Goal: Task Accomplishment & Management: Use online tool/utility

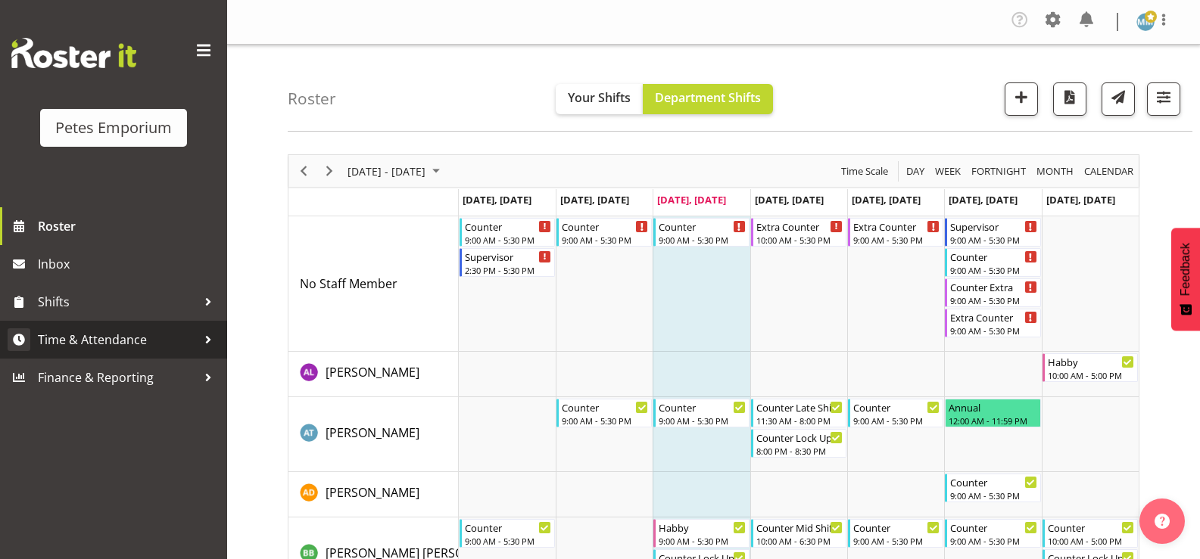
click at [130, 335] on span "Time & Attendance" at bounding box center [117, 340] width 159 height 23
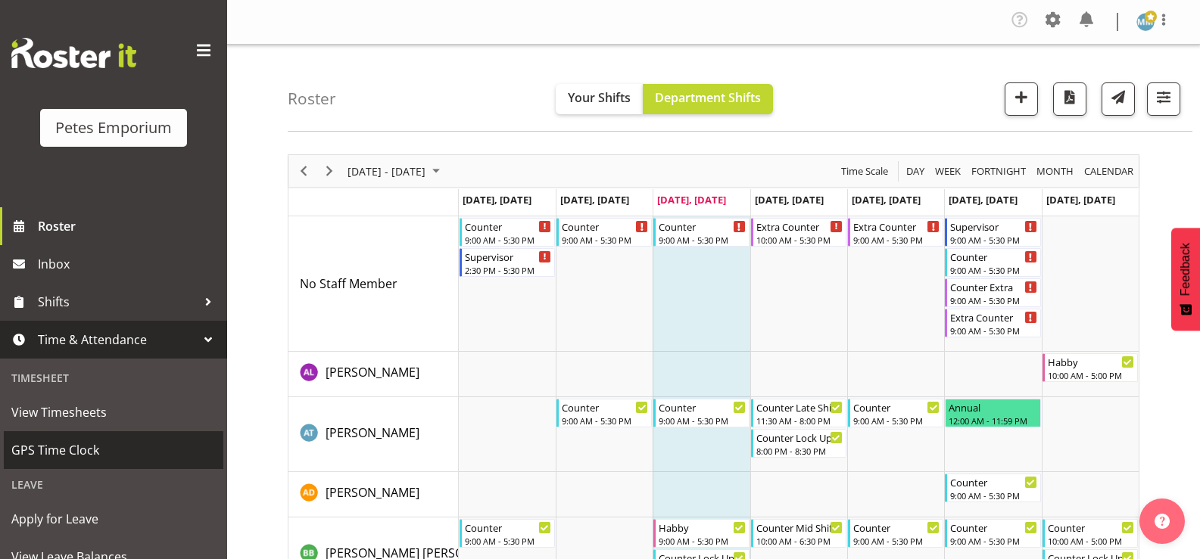
click at [83, 445] on span "GPS Time Clock" at bounding box center [113, 450] width 204 height 23
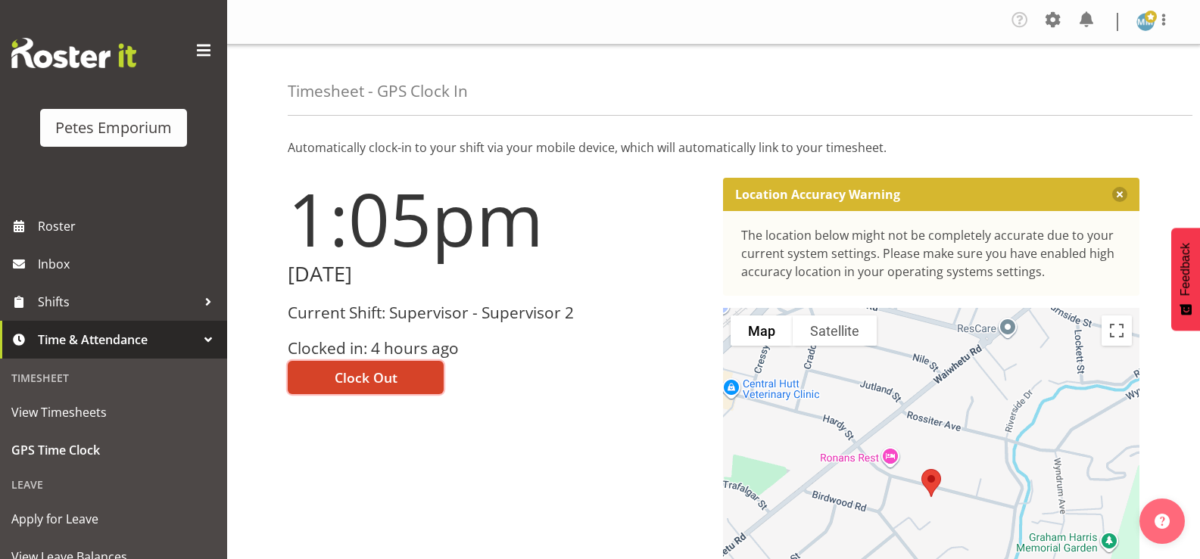
click at [363, 376] on span "Clock Out" at bounding box center [366, 378] width 63 height 20
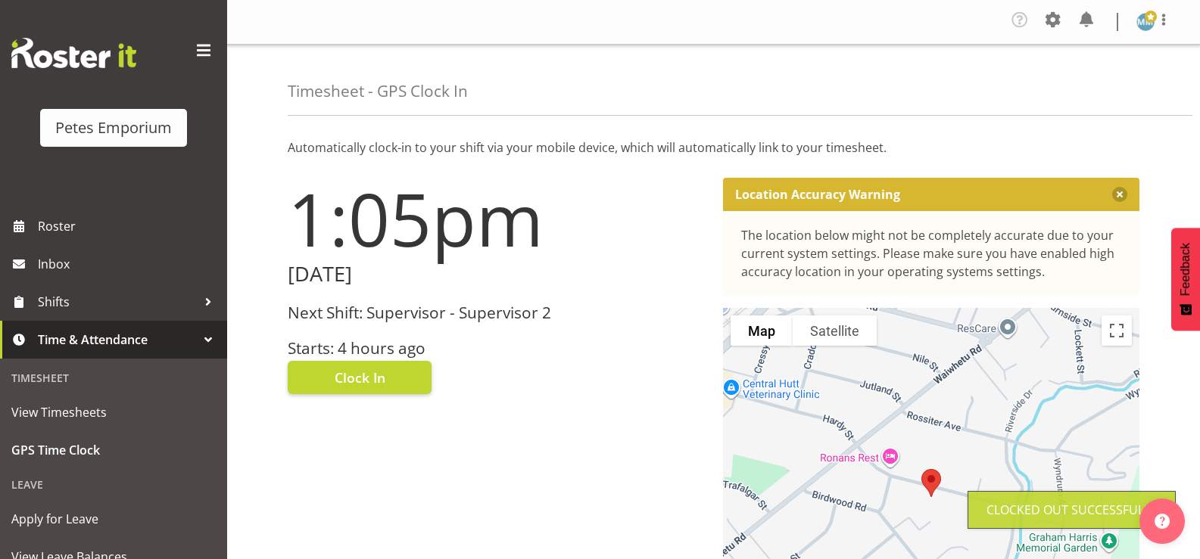
click at [1152, 21] on span at bounding box center [1151, 17] width 12 height 12
click at [1073, 83] on link "Log Out" at bounding box center [1099, 83] width 145 height 27
